Goal: Go to known website: Go to known website

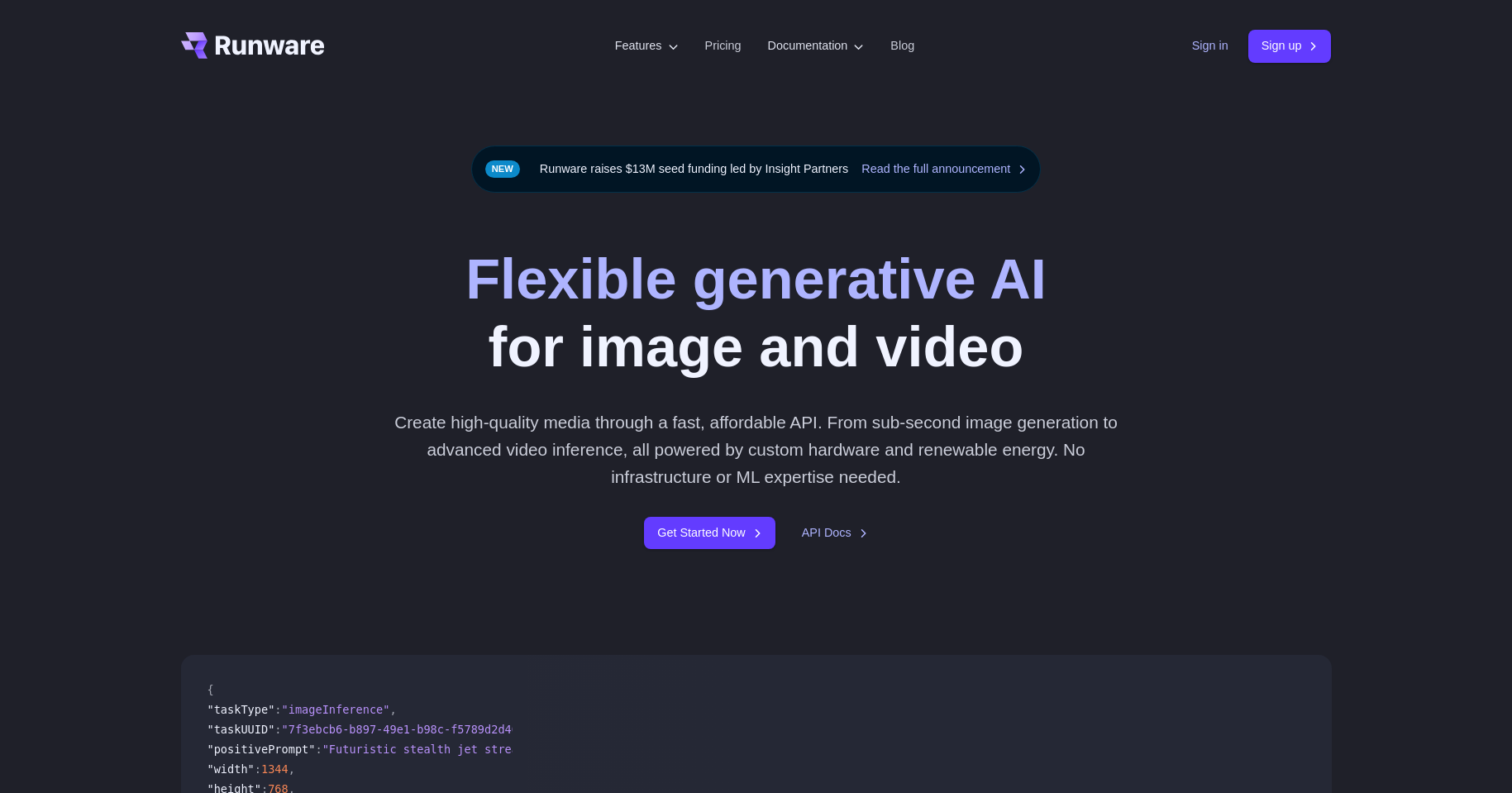
click at [1202, 47] on link "Sign in" at bounding box center [1210, 46] width 37 height 19
